Goal: Transaction & Acquisition: Purchase product/service

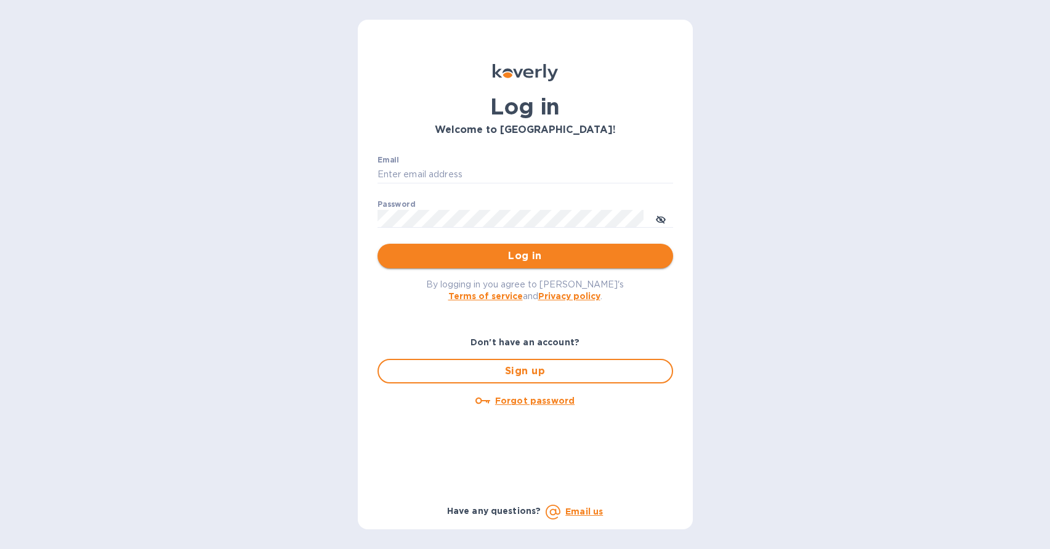
type input "[PERSON_NAME][EMAIL_ADDRESS][DOMAIN_NAME]"
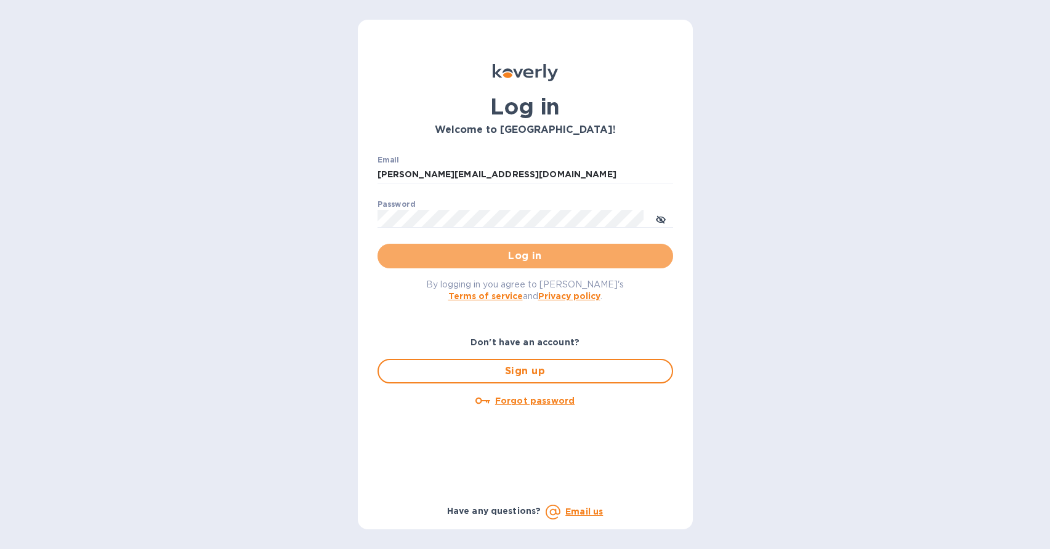
click at [517, 256] on span "Log in" at bounding box center [525, 256] width 276 height 15
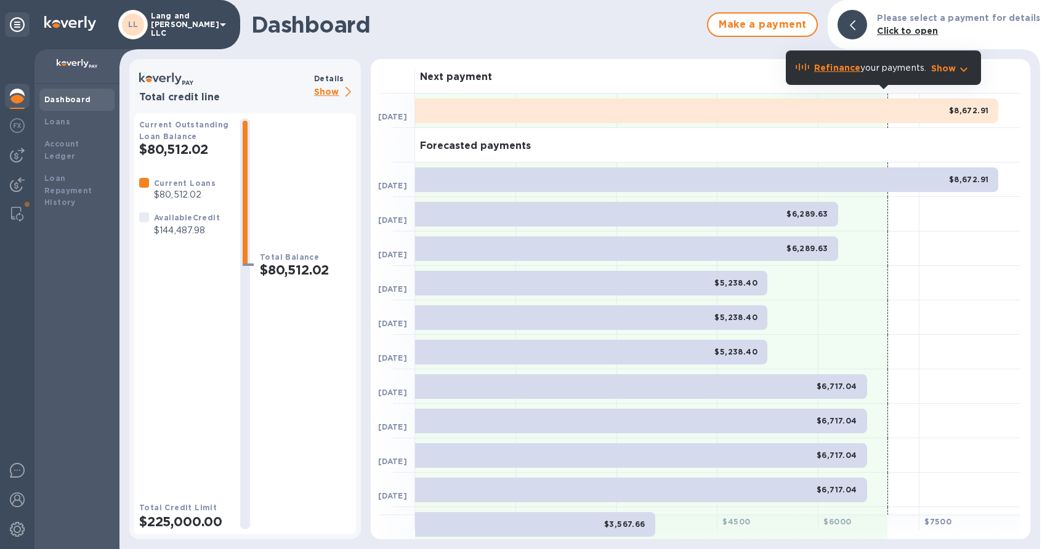
click at [16, 97] on img at bounding box center [17, 96] width 15 height 15
click at [60, 123] on b "Loans" at bounding box center [57, 121] width 26 height 9
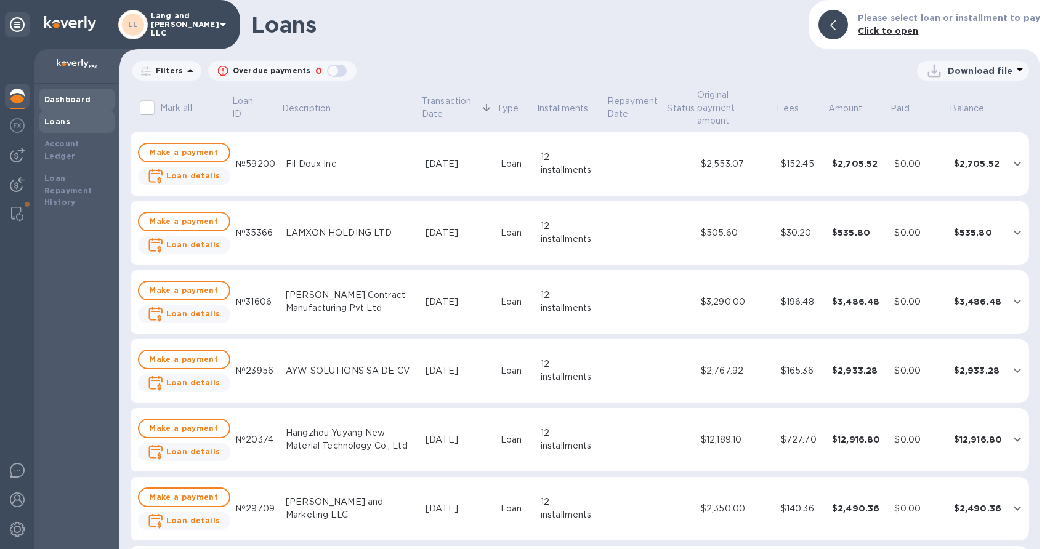
click at [72, 106] on div "Dashboard" at bounding box center [76, 100] width 75 height 22
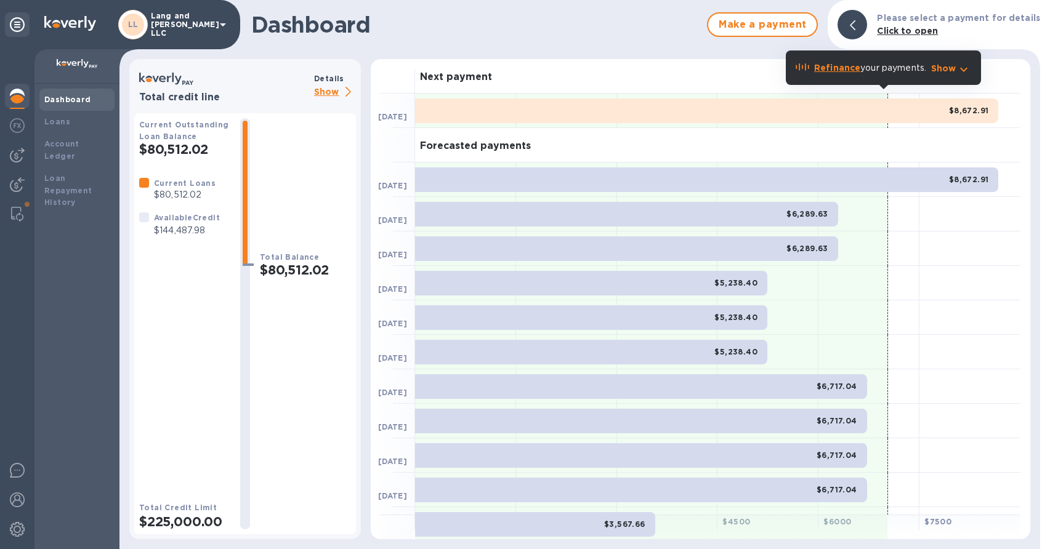
click at [333, 92] on p "Show" at bounding box center [335, 92] width 42 height 15
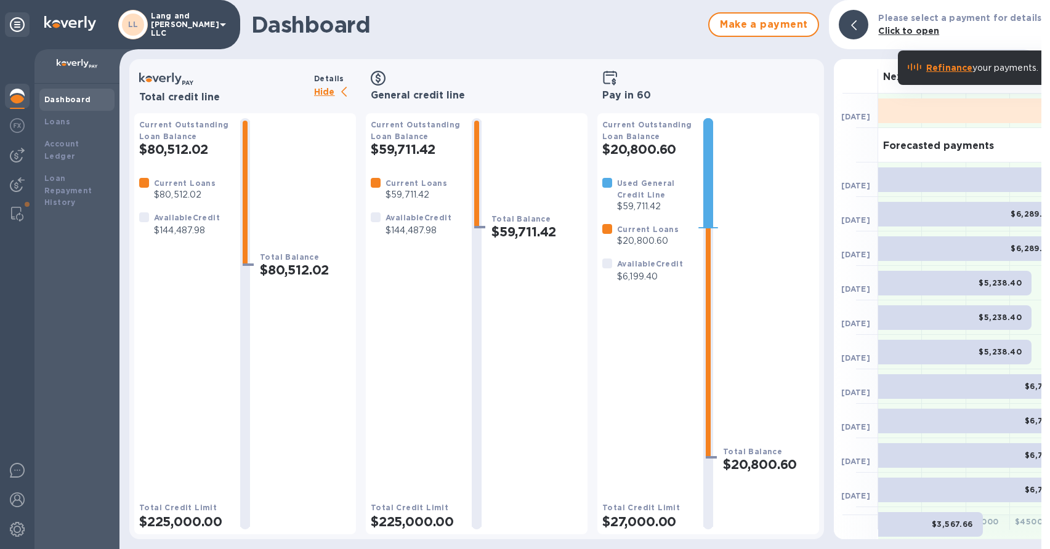
click at [866, 29] on div at bounding box center [854, 25] width 30 height 30
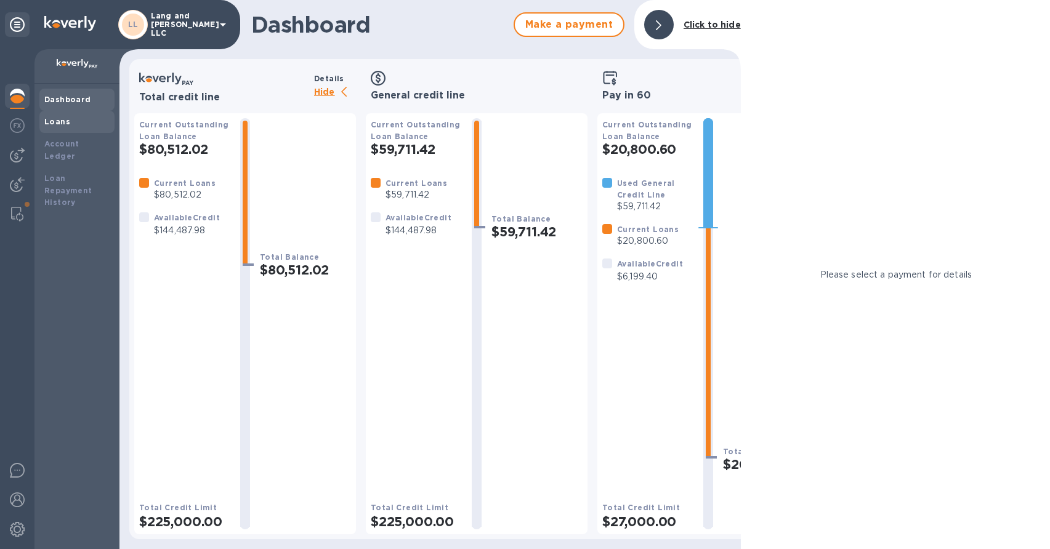
click at [66, 125] on b "Loans" at bounding box center [57, 121] width 26 height 9
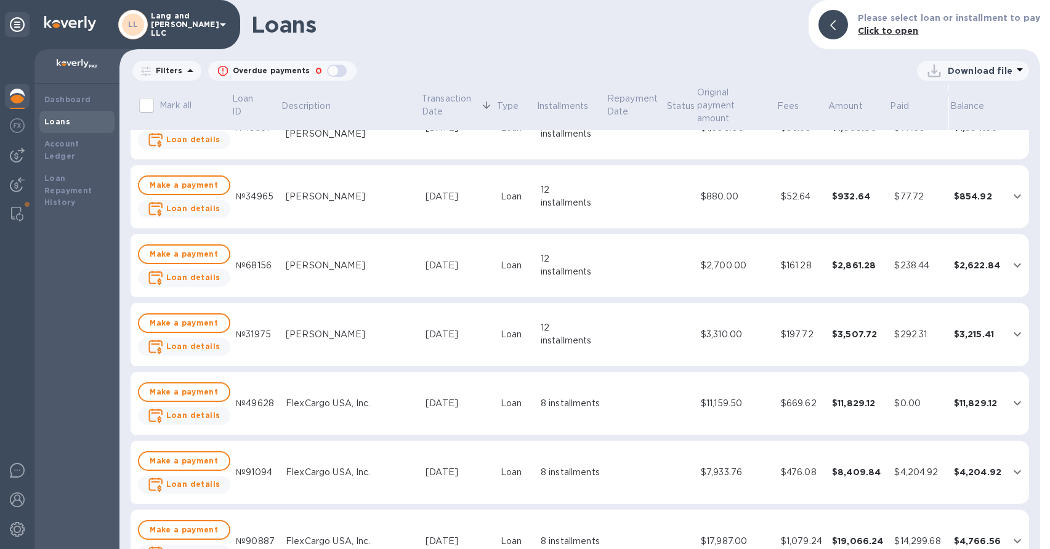
scroll to position [1417, 0]
click at [21, 158] on img at bounding box center [17, 155] width 15 height 15
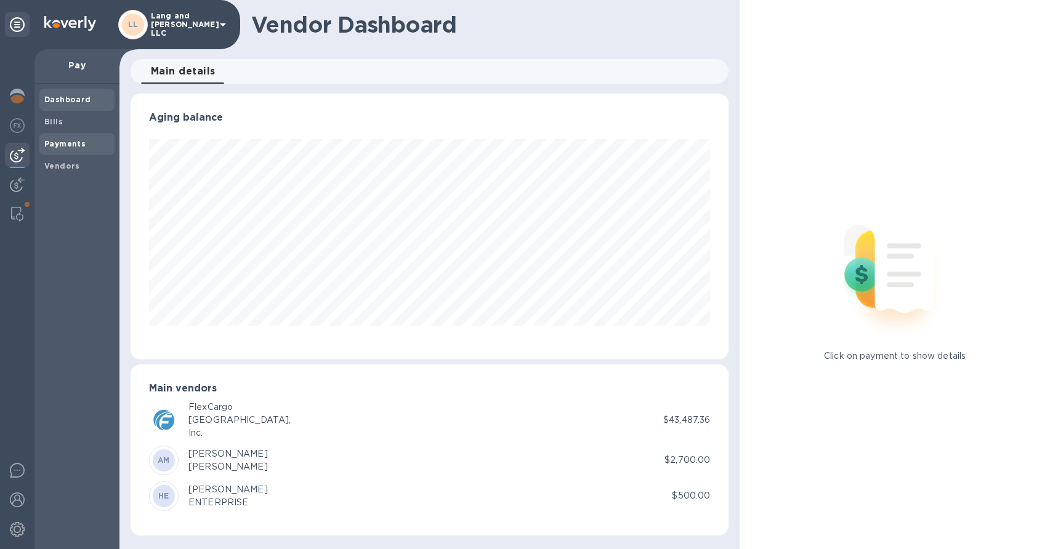
scroll to position [266, 598]
click at [71, 148] on b "Payments" at bounding box center [64, 143] width 41 height 9
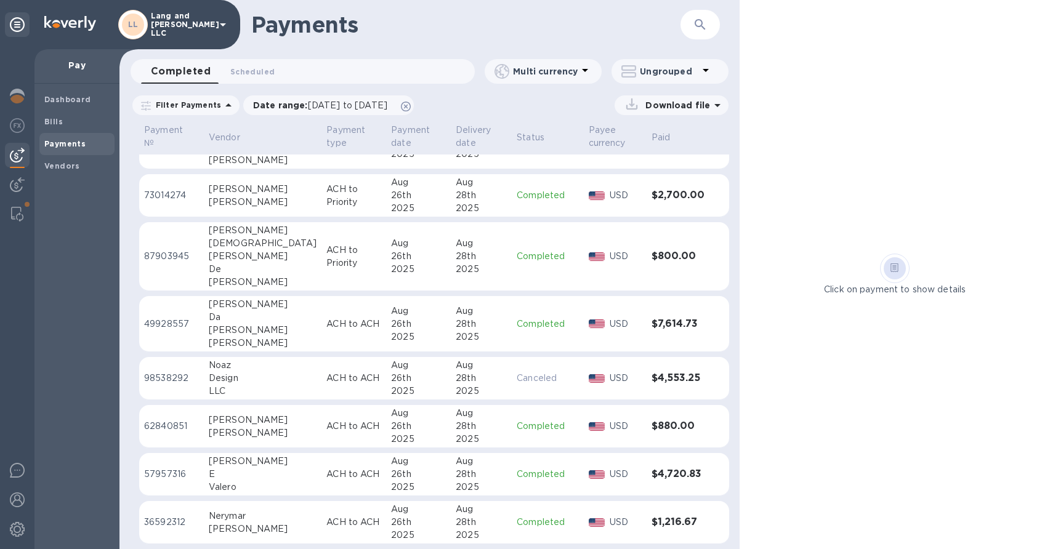
scroll to position [1239, 0]
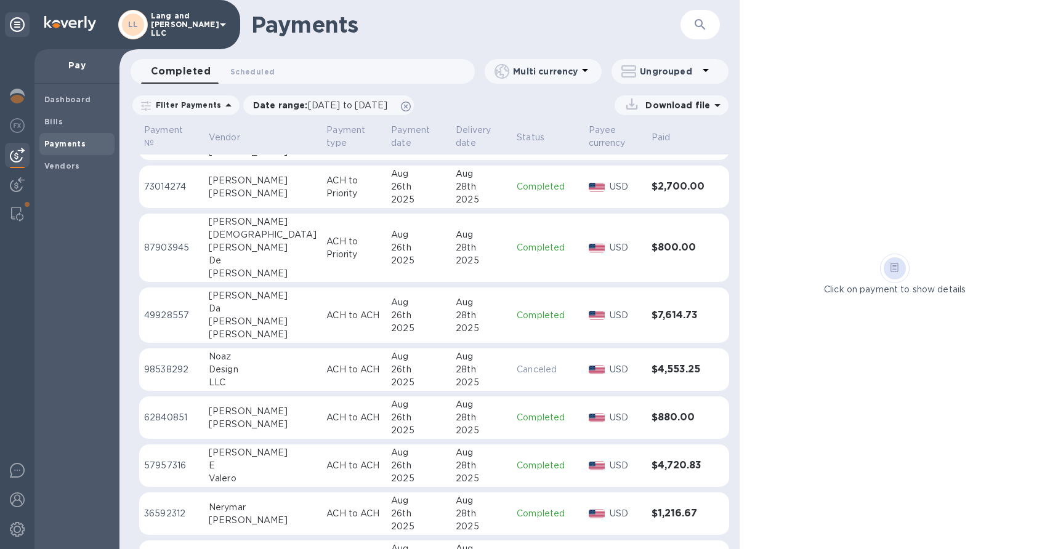
click at [17, 154] on img at bounding box center [17, 155] width 15 height 15
click at [55, 123] on b "Bills" at bounding box center [53, 121] width 18 height 9
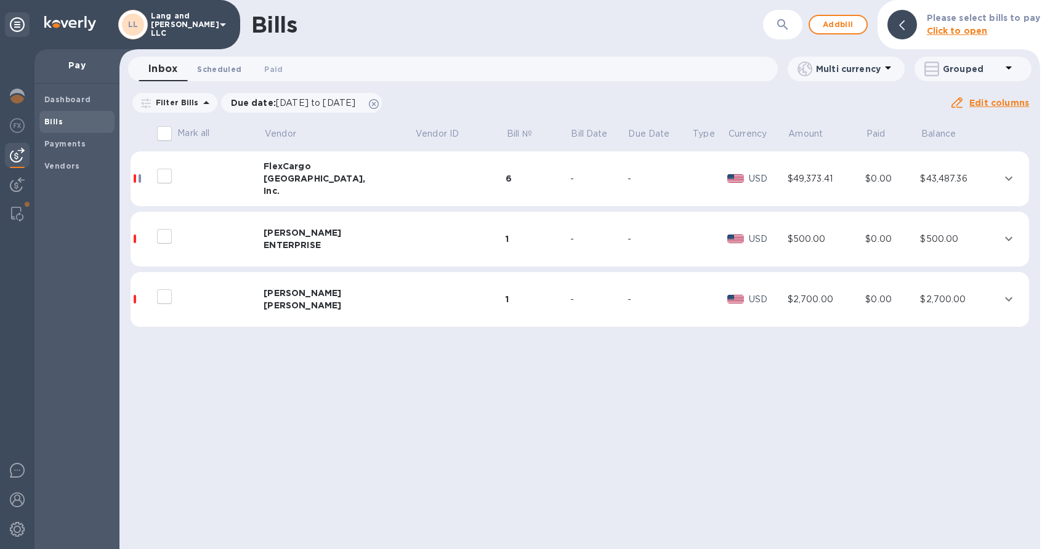
click at [214, 76] on button "Scheduled 0" at bounding box center [219, 69] width 64 height 25
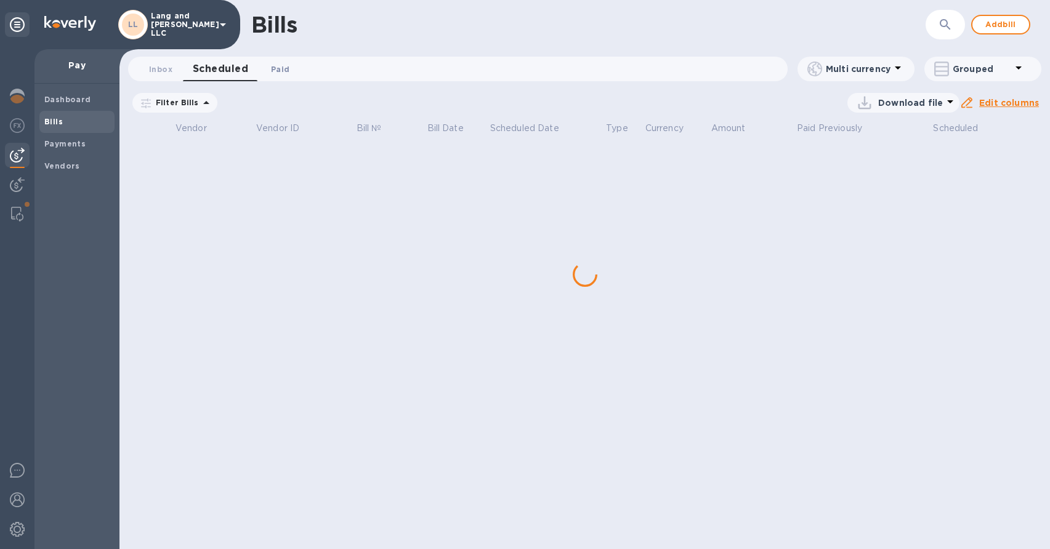
click at [275, 65] on span "Paid 0" at bounding box center [280, 69] width 18 height 13
click at [175, 71] on button "Inbox 0" at bounding box center [161, 69] width 44 height 25
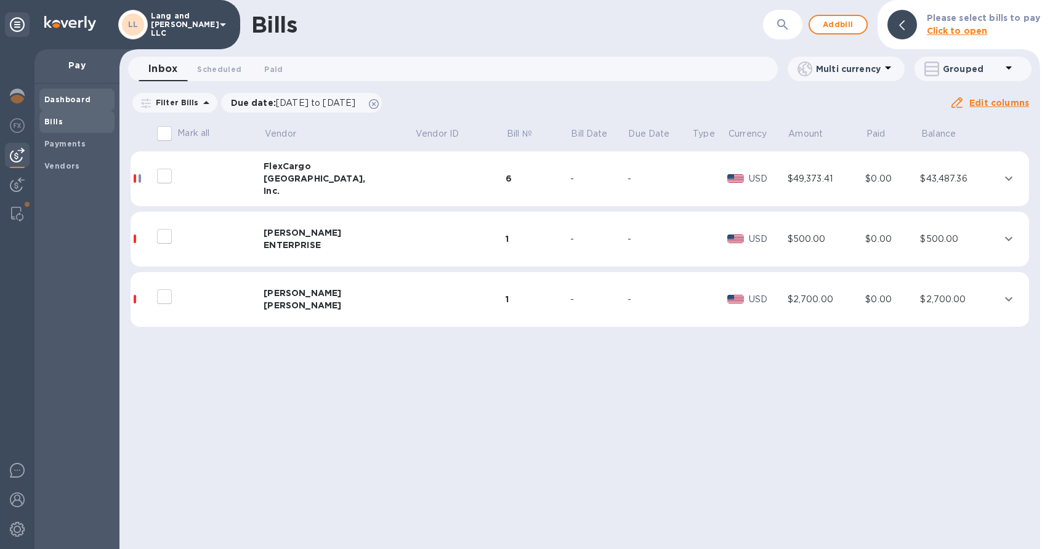
click at [62, 100] on b "Dashboard" at bounding box center [67, 99] width 47 height 9
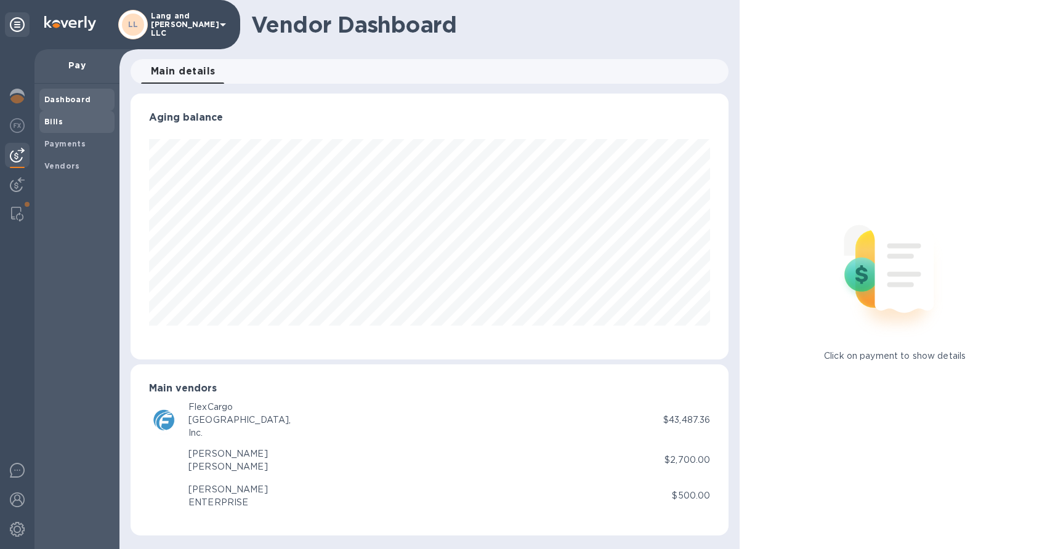
scroll to position [266, 598]
click at [61, 121] on span "Bills" at bounding box center [76, 122] width 65 height 12
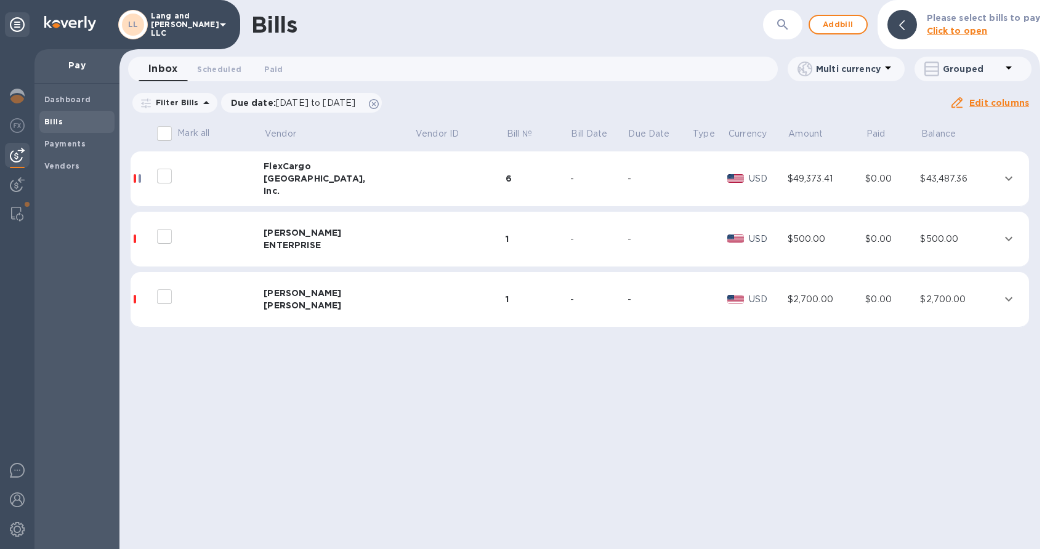
click at [201, 190] on div at bounding box center [202, 176] width 99 height 31
click at [274, 178] on div "[GEOGRAPHIC_DATA]," at bounding box center [339, 178] width 151 height 12
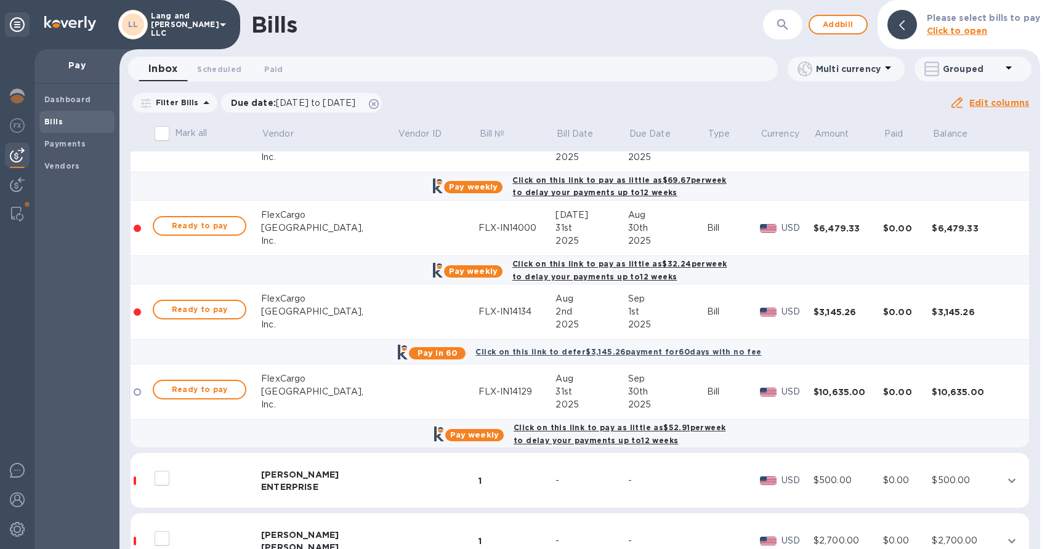
scroll to position [310, 0]
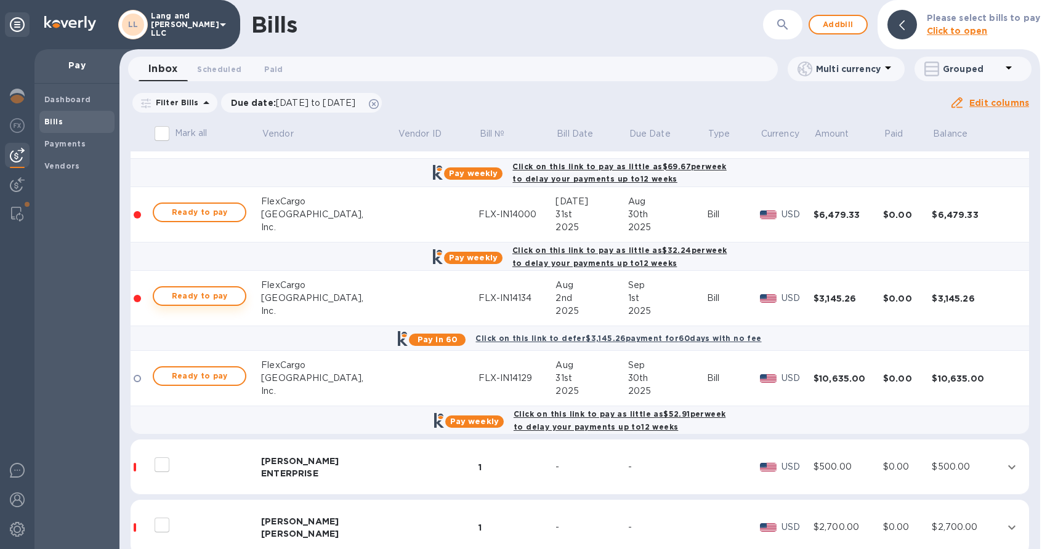
click at [184, 297] on span "Ready to pay" at bounding box center [199, 296] width 71 height 15
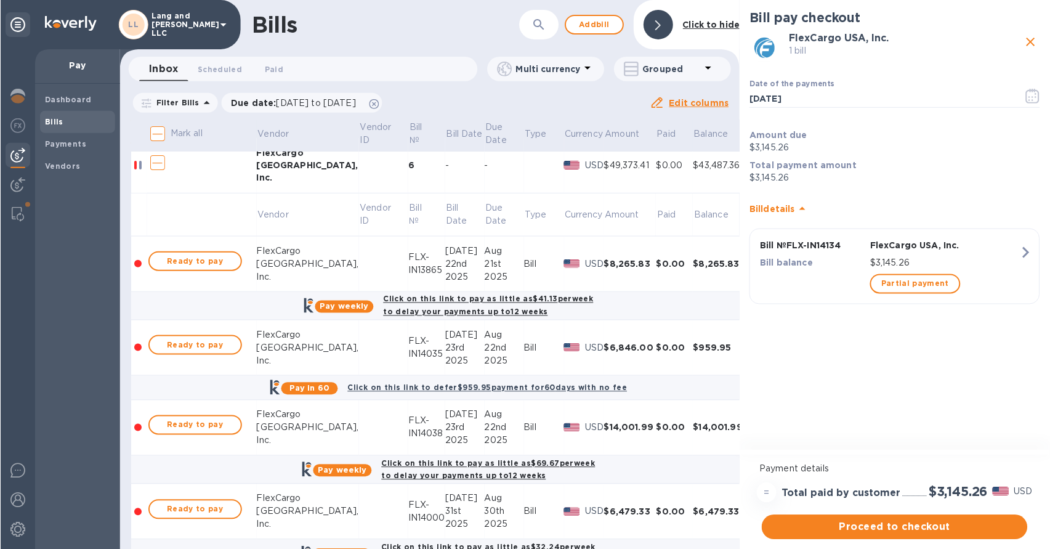
scroll to position [0, 0]
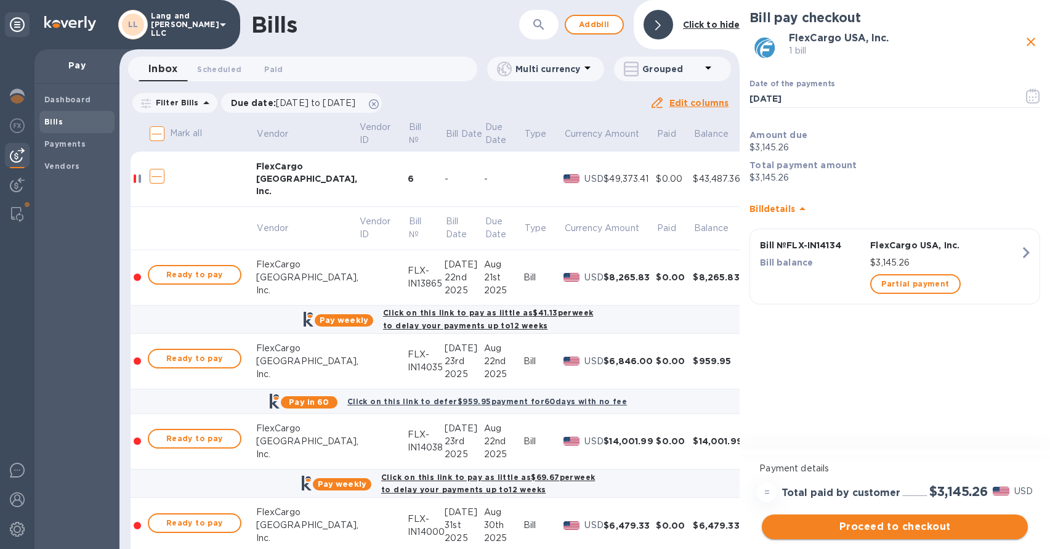
click at [903, 522] on span "Proceed to checkout" at bounding box center [894, 526] width 246 height 15
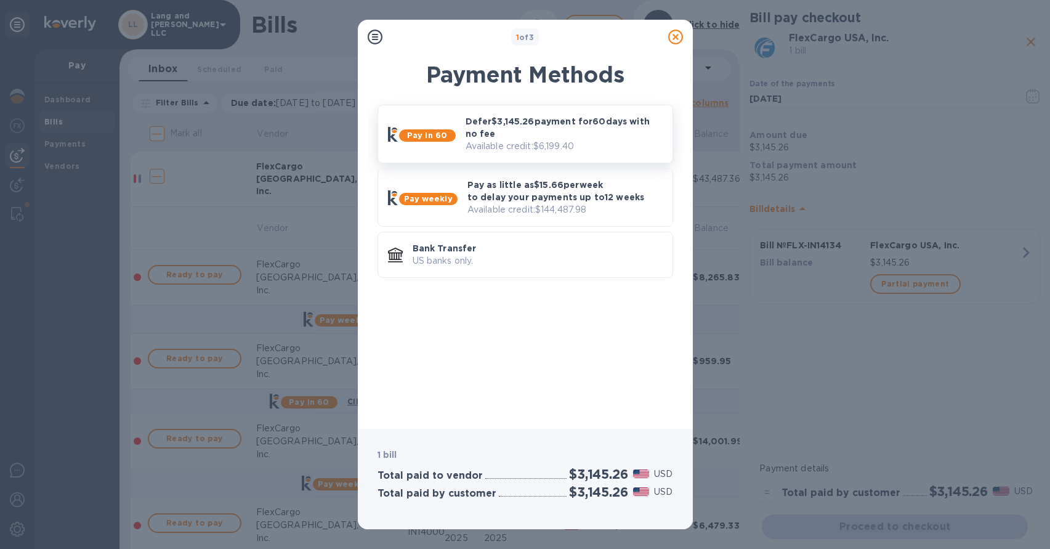
click at [512, 131] on p "Defer $3,145.26 payment for 60 days with no fee" at bounding box center [563, 127] width 197 height 25
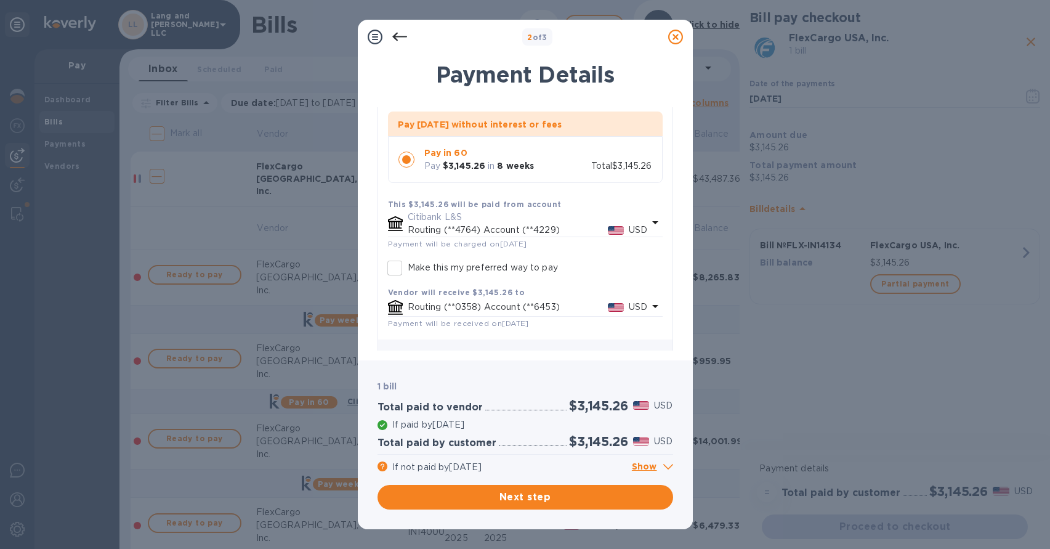
scroll to position [130, 0]
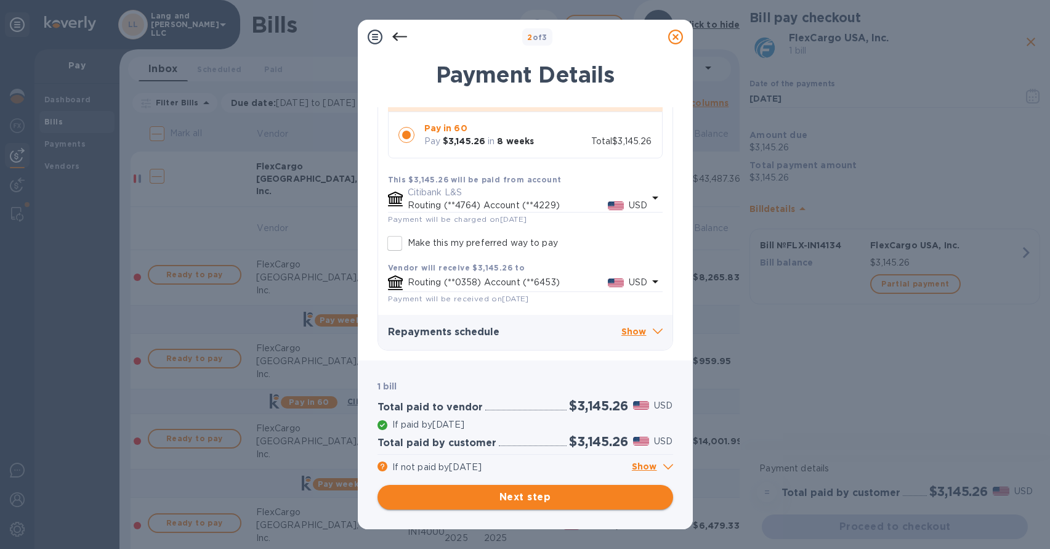
click at [531, 494] on span "Next step" at bounding box center [525, 496] width 276 height 15
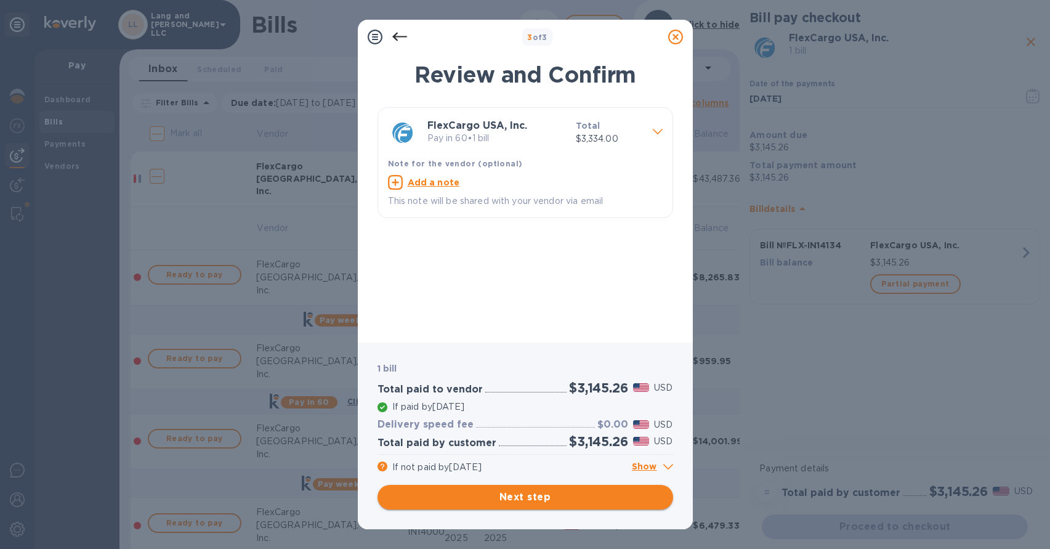
click at [532, 497] on span "Next step" at bounding box center [525, 496] width 276 height 15
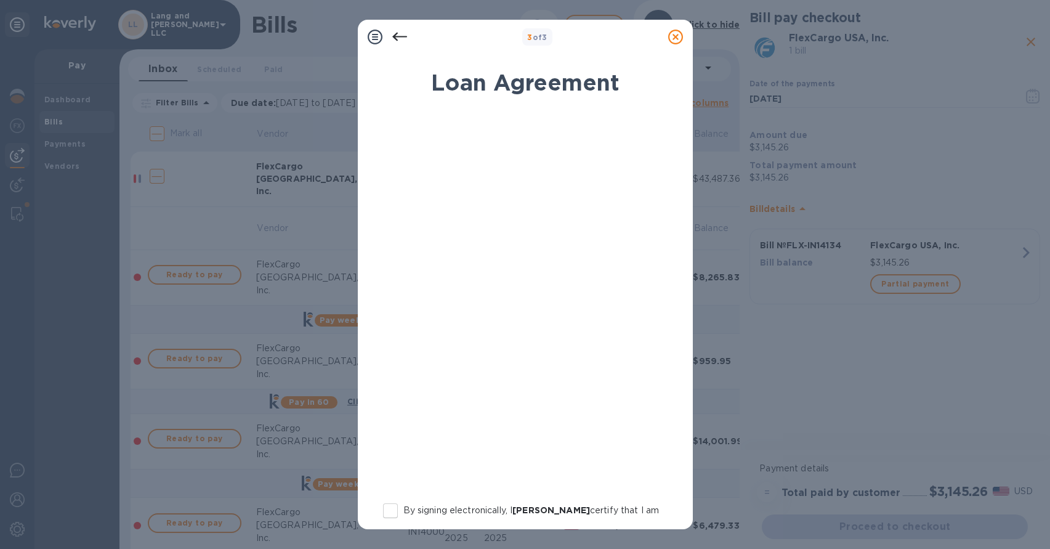
scroll to position [153, 0]
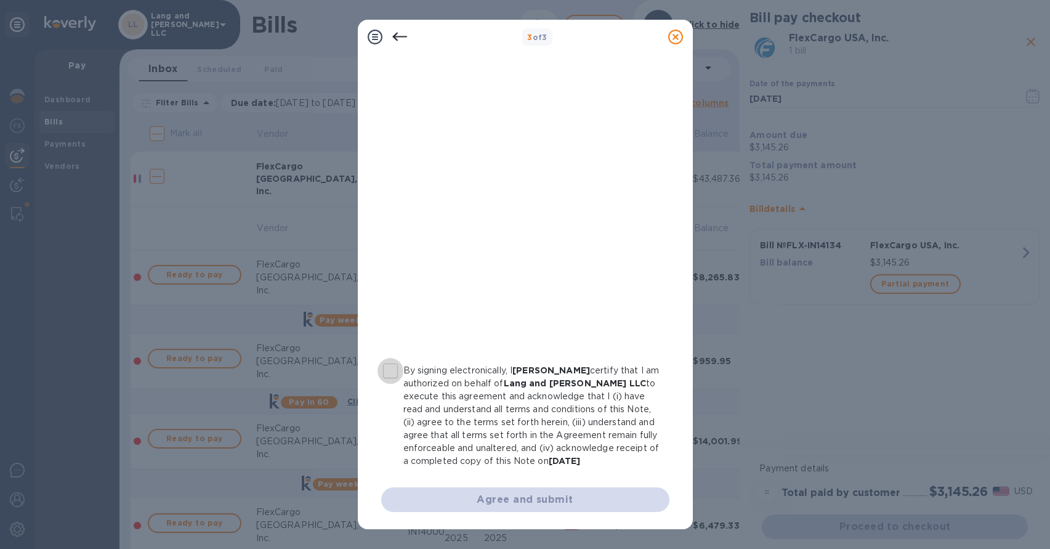
click at [391, 359] on input "By signing electronically, I [PERSON_NAME] certify that I am authorized on beha…" at bounding box center [390, 371] width 26 height 26
checkbox input "true"
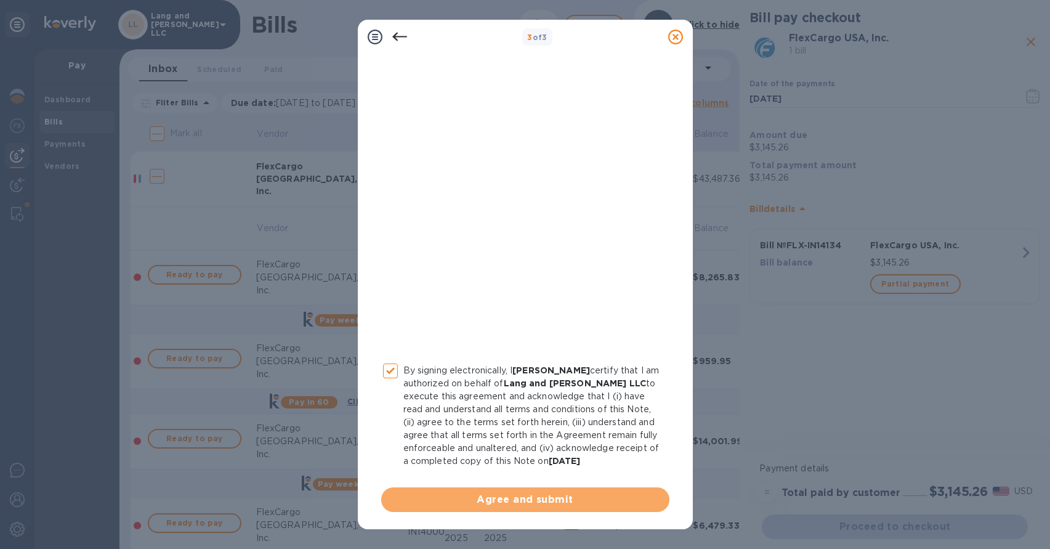
click at [531, 499] on span "Agree and submit" at bounding box center [525, 499] width 268 height 15
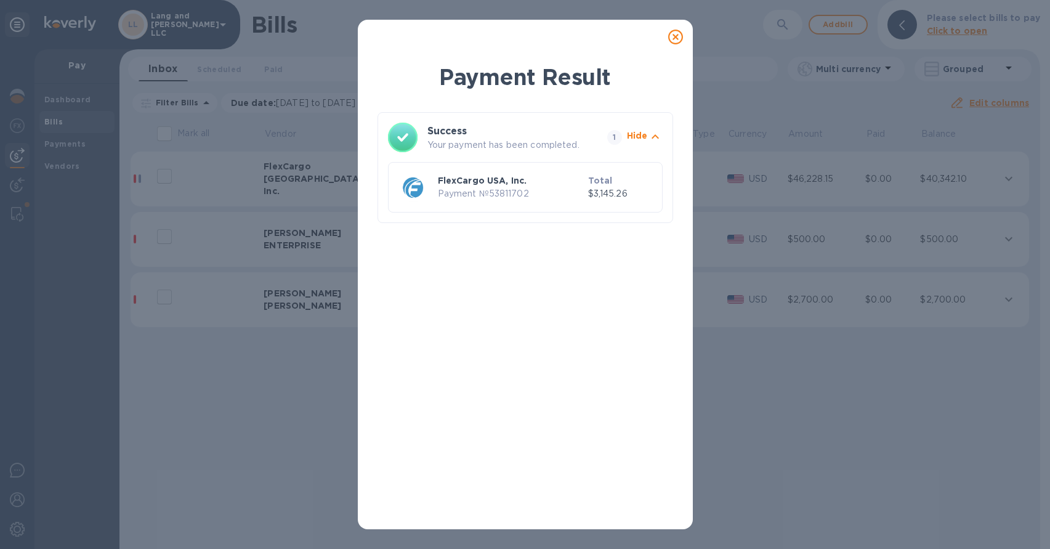
click at [675, 36] on icon at bounding box center [675, 37] width 15 height 15
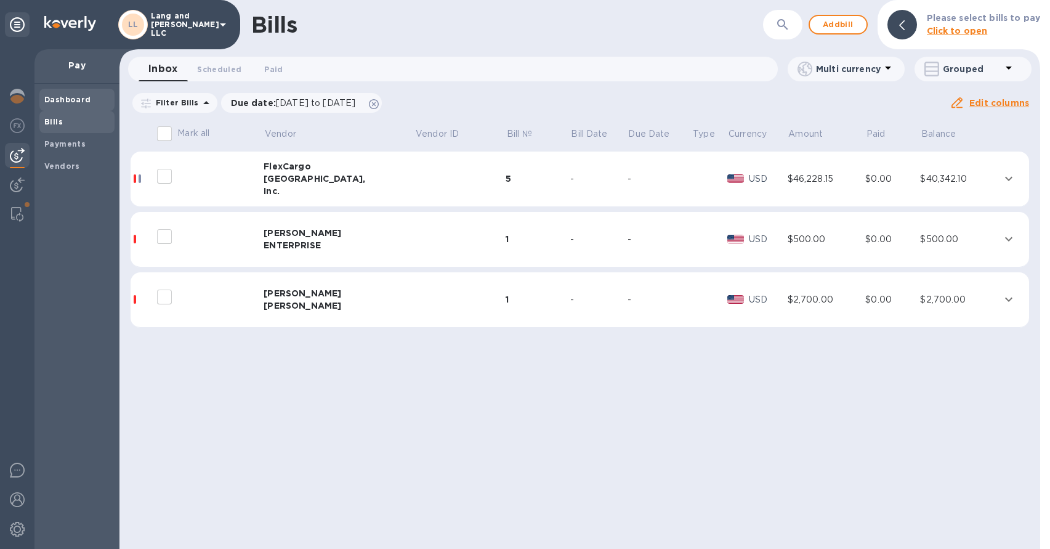
click at [62, 103] on b "Dashboard" at bounding box center [67, 99] width 47 height 9
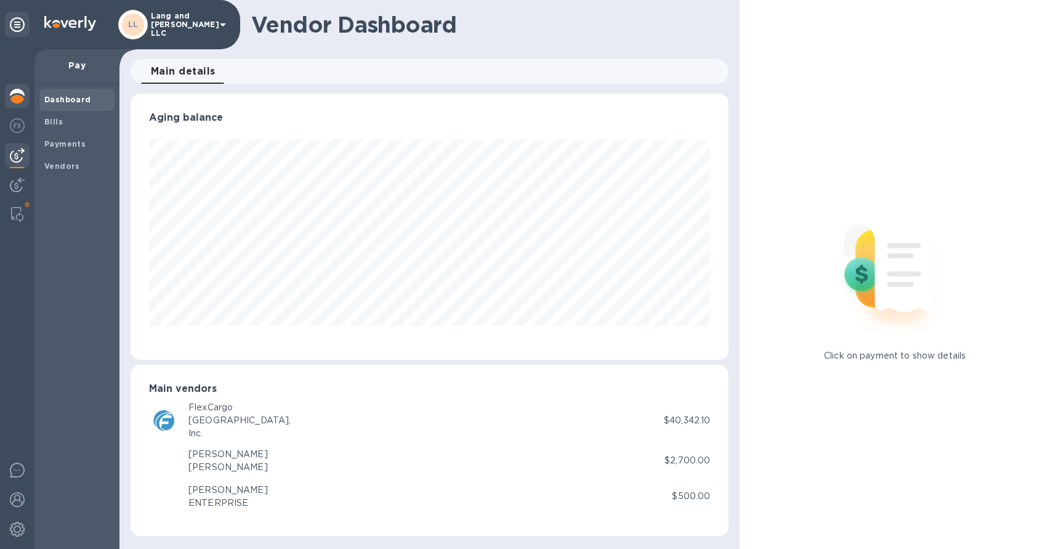
scroll to position [266, 598]
click at [18, 99] on img at bounding box center [17, 96] width 15 height 15
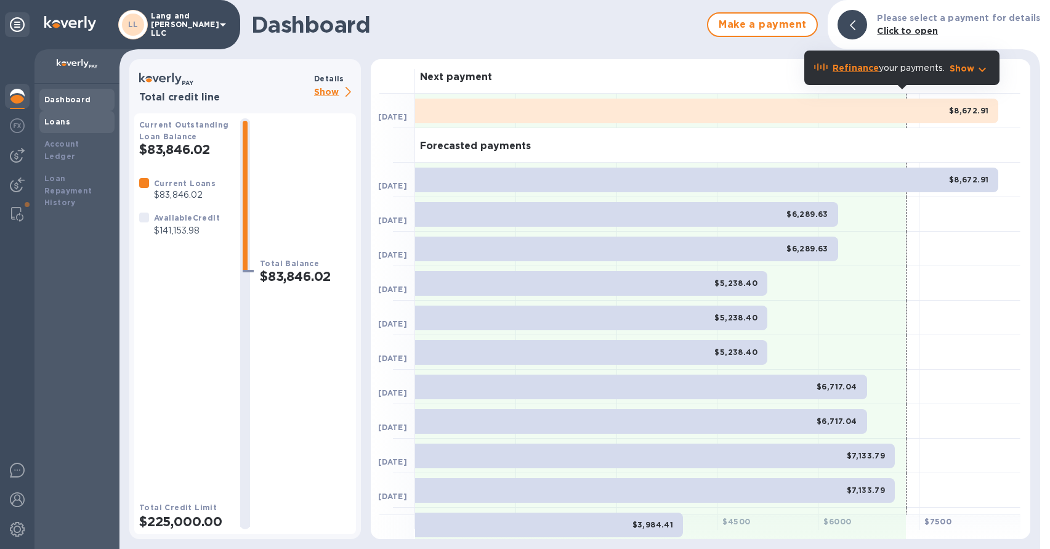
click at [65, 123] on b "Loans" at bounding box center [57, 121] width 26 height 9
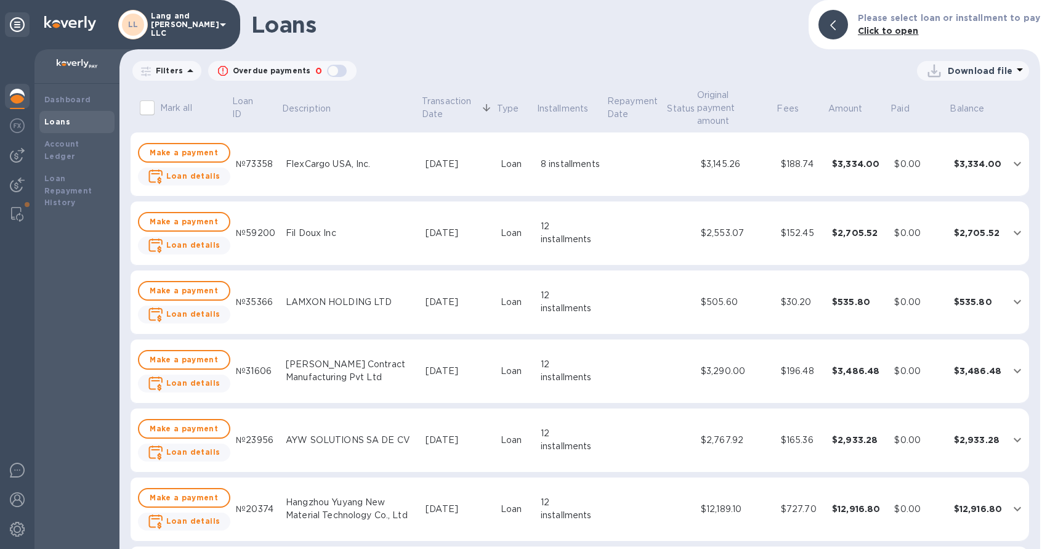
click at [20, 97] on img at bounding box center [17, 96] width 15 height 15
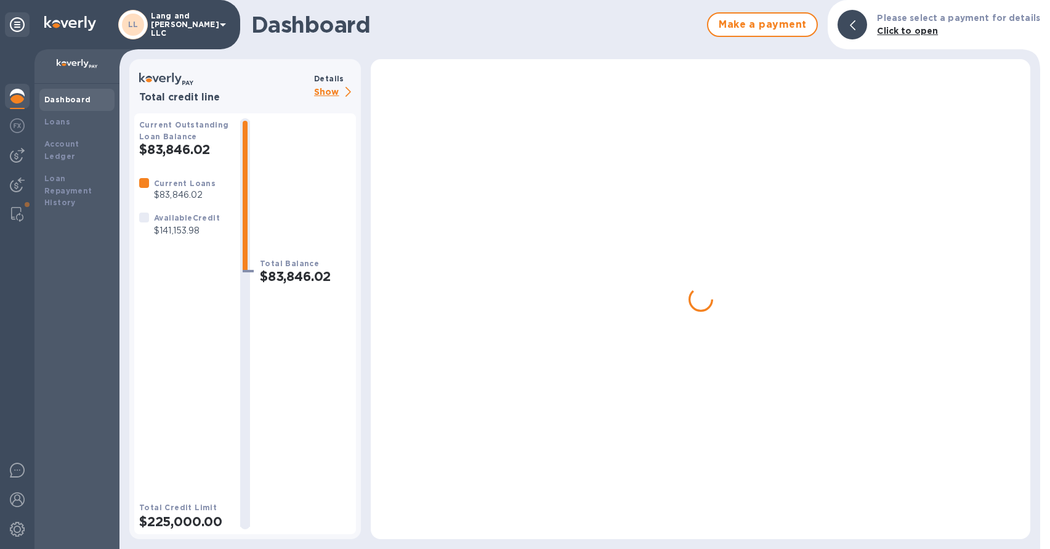
click at [68, 100] on b "Dashboard" at bounding box center [67, 99] width 47 height 9
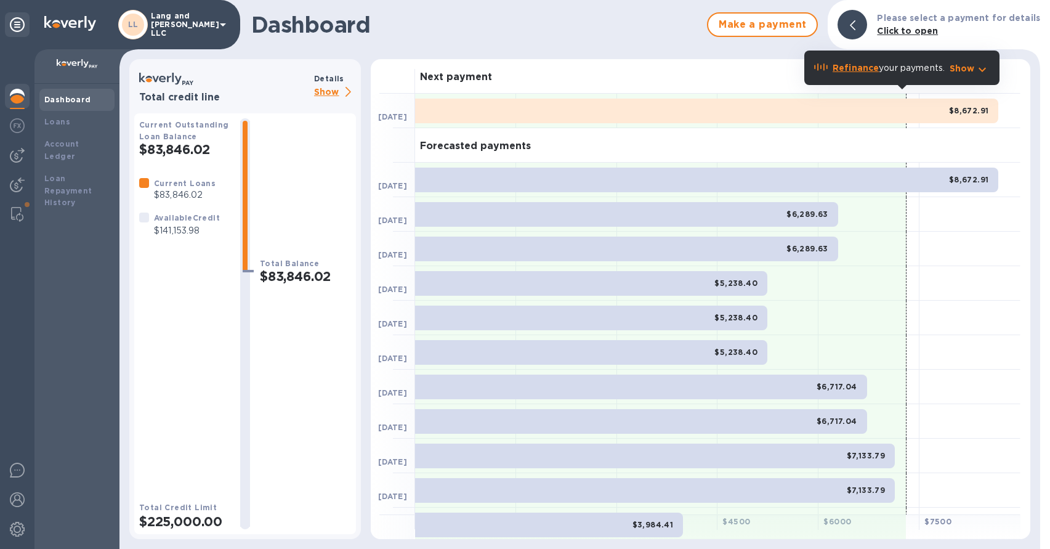
scroll to position [2, 0]
